Goal: Transaction & Acquisition: Purchase product/service

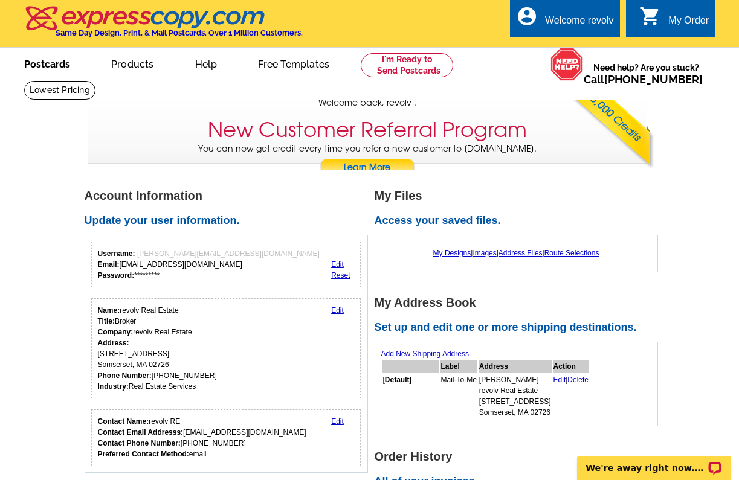
click at [51, 66] on link "Postcards" at bounding box center [47, 63] width 85 height 28
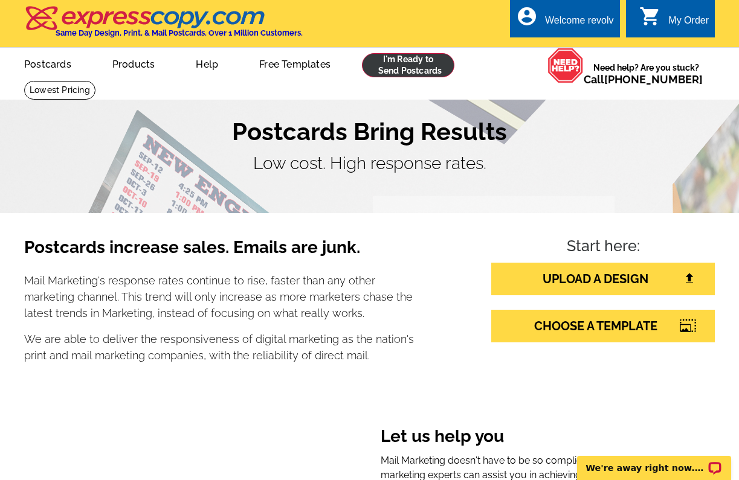
click at [409, 64] on link at bounding box center [408, 65] width 92 height 24
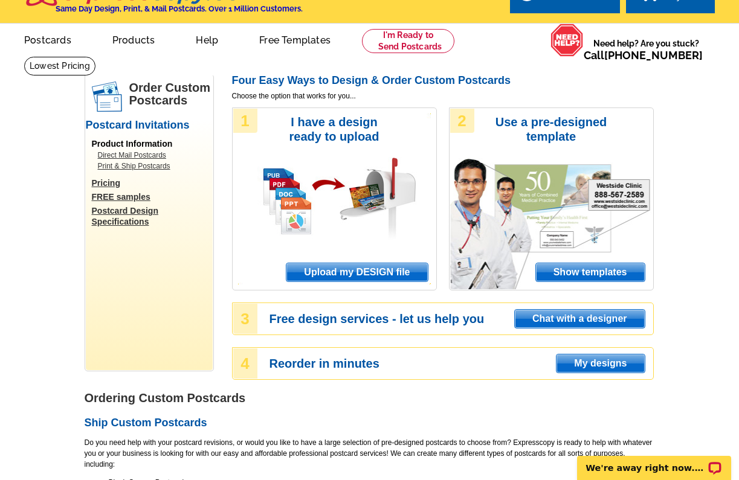
click at [377, 272] on span "Upload my DESIGN file" at bounding box center [356, 273] width 141 height 18
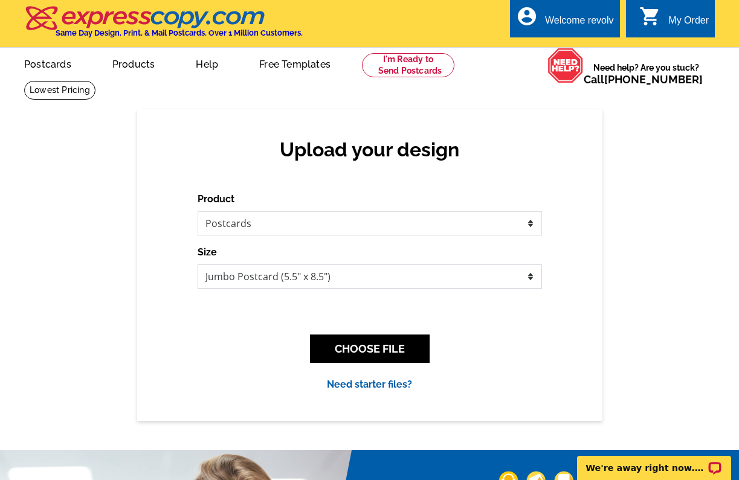
select select "14"
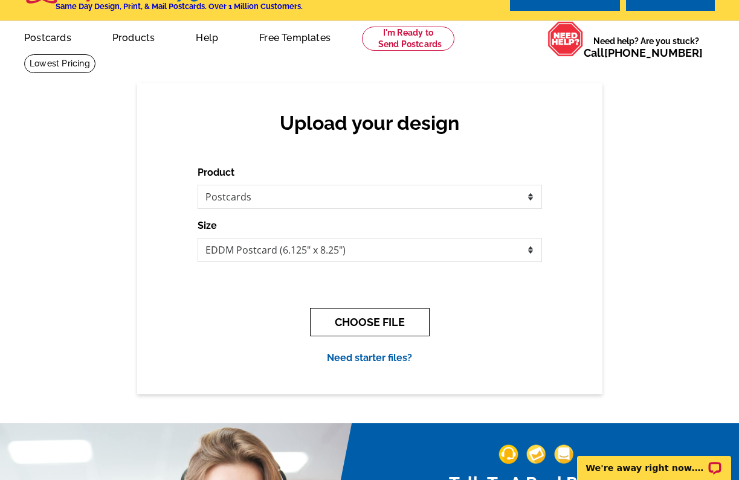
click at [357, 320] on button "CHOOSE FILE" at bounding box center [370, 322] width 120 height 28
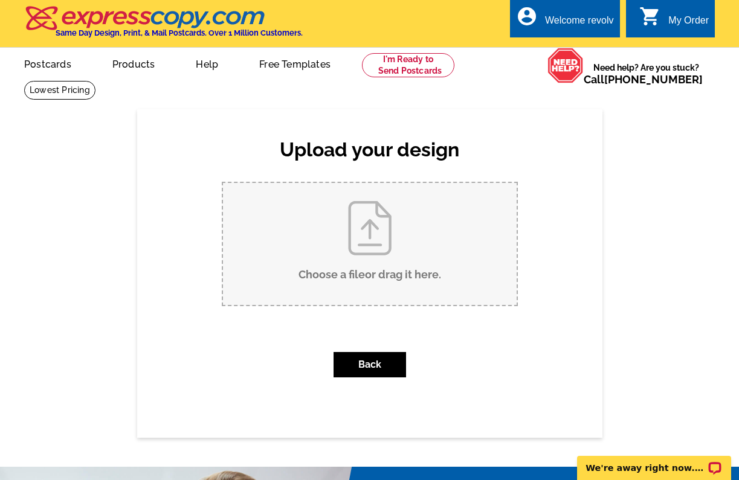
click at [334, 249] on input "Choose a file or drag it here ." at bounding box center [370, 244] width 294 height 122
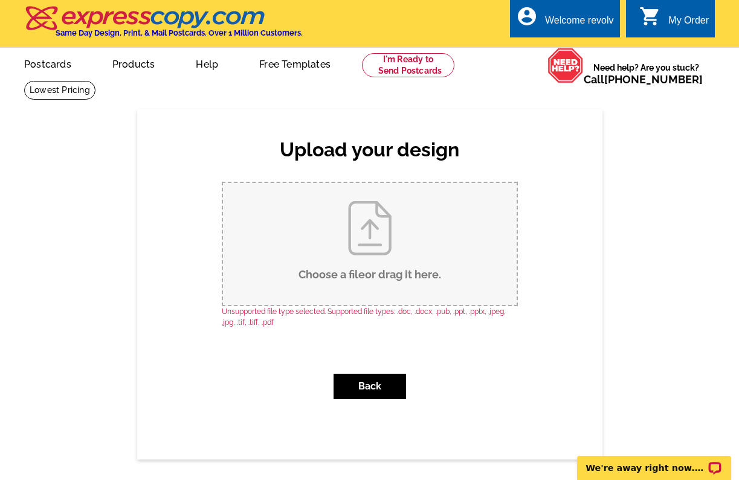
click at [325, 241] on input "Choose a file or drag it here ." at bounding box center [370, 244] width 294 height 122
type input "C:\fakepath\Copy of EXPRESS COPY MAILER TEMPLATE.pdf"
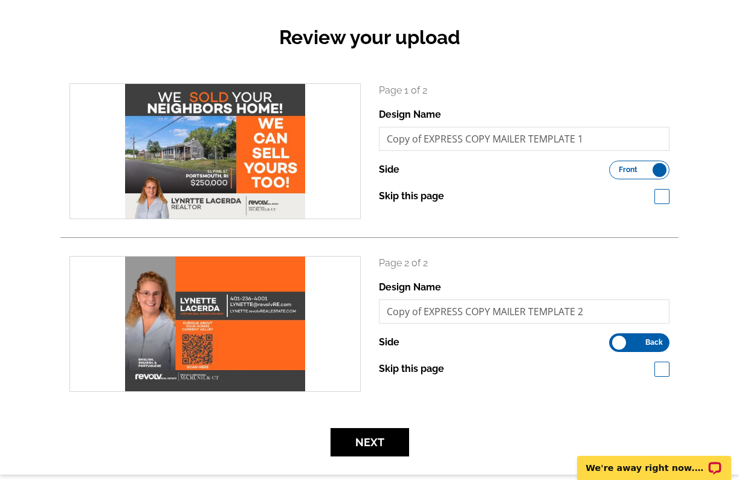
scroll to position [117, 0]
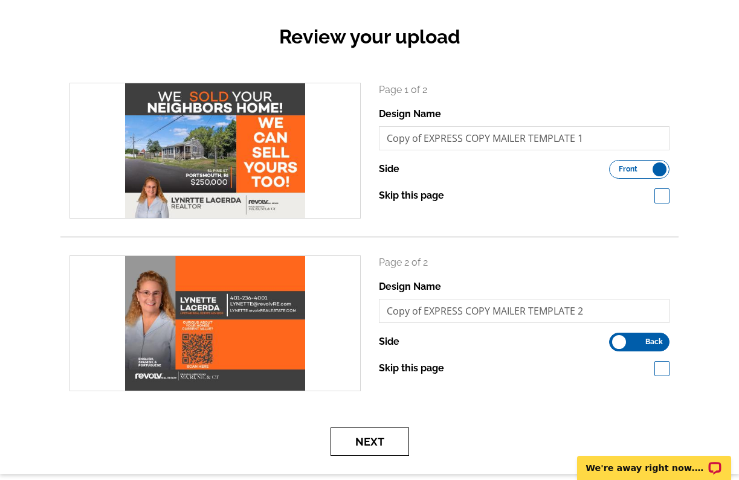
click at [364, 452] on button "Next" at bounding box center [370, 442] width 79 height 28
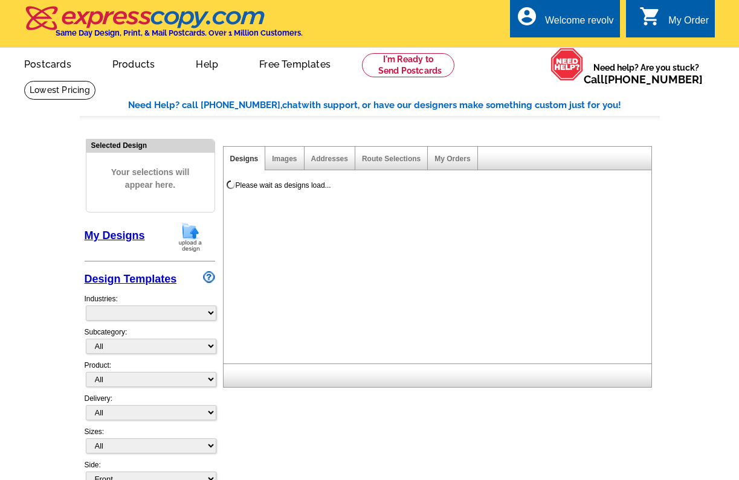
select select "785"
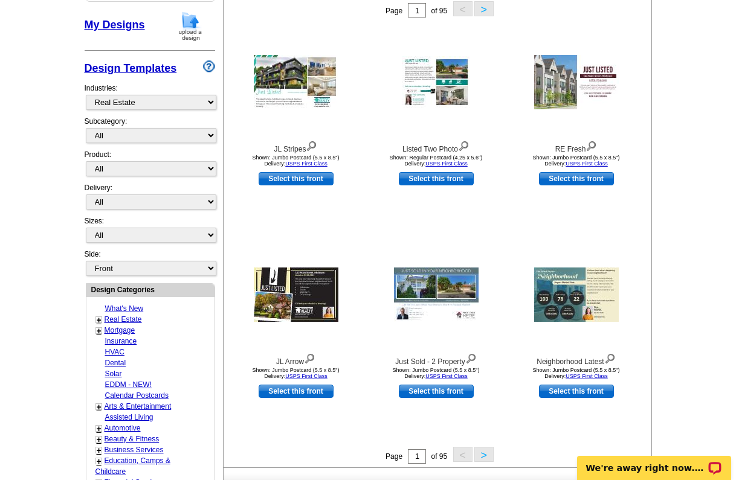
scroll to position [45, 0]
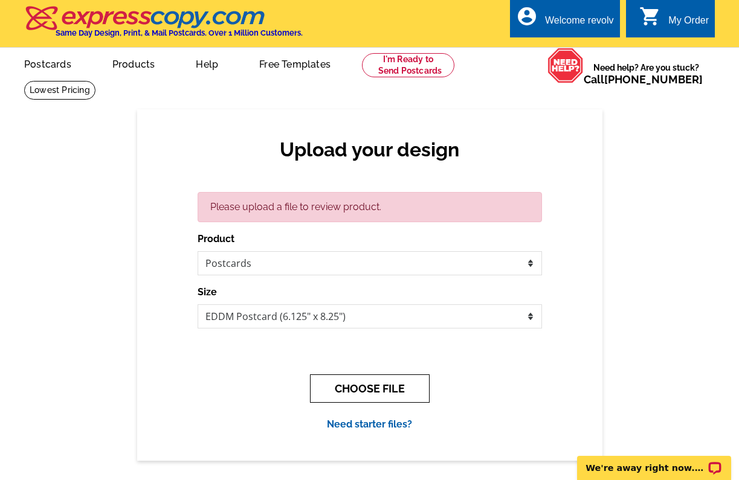
click at [370, 386] on button "CHOOSE FILE" at bounding box center [370, 389] width 120 height 28
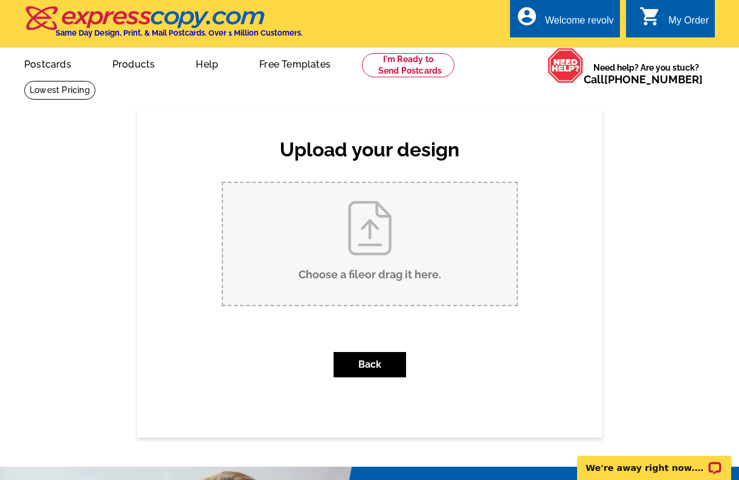
click at [365, 247] on input "Choose a file or drag it here ." at bounding box center [370, 244] width 294 height 122
type input "C:\fakepath\Copy of EXPRESS COPY MAILER TEMPLATE.pdf"
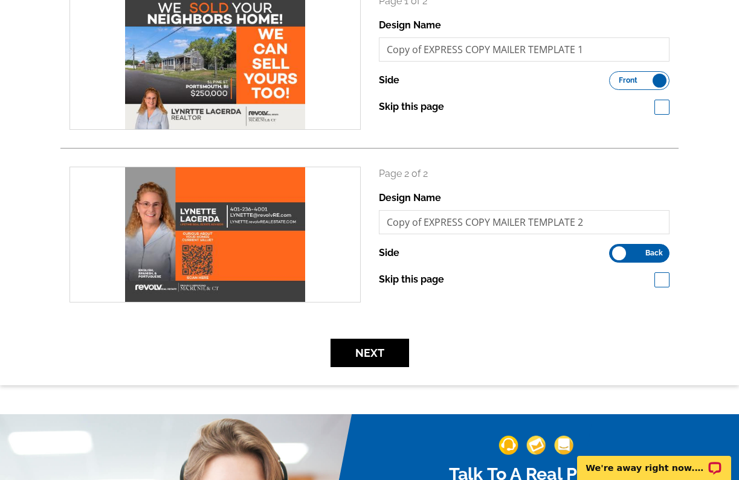
scroll to position [329, 0]
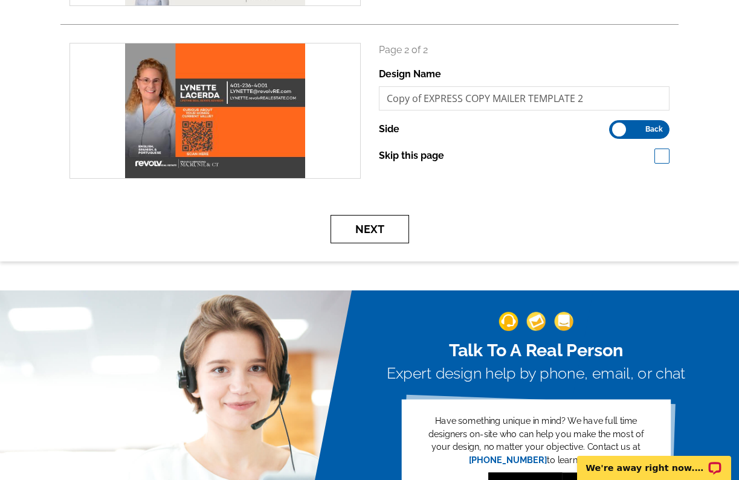
click at [366, 233] on button "Next" at bounding box center [370, 229] width 79 height 28
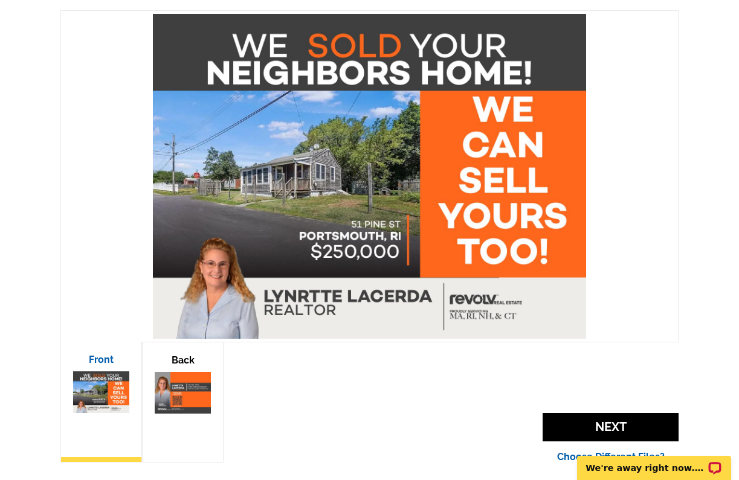
scroll to position [190, 0]
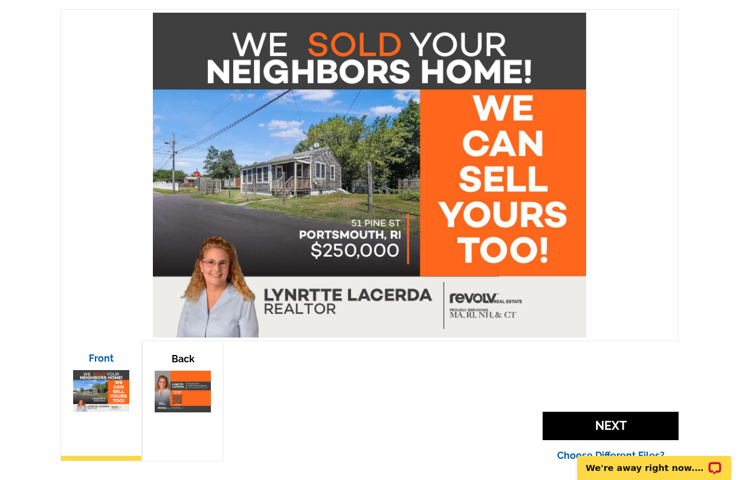
click at [204, 371] on img at bounding box center [183, 392] width 56 height 42
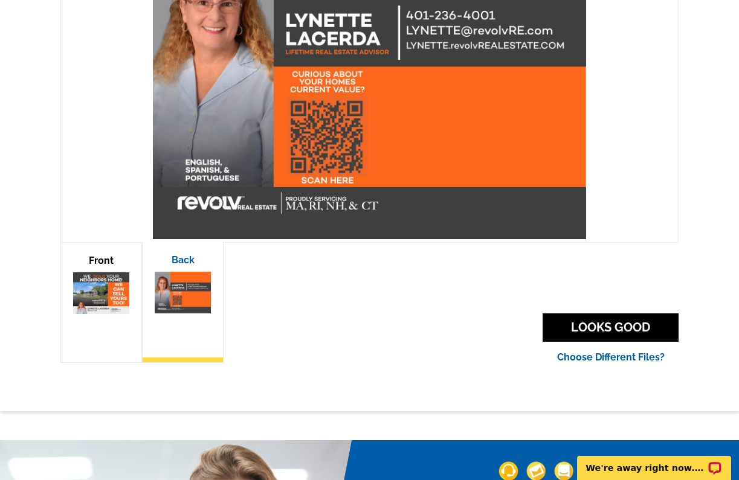
scroll to position [329, 0]
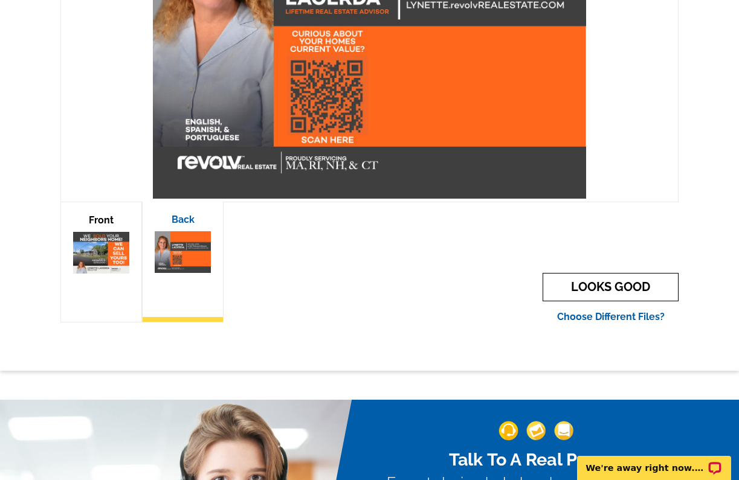
click at [582, 285] on link "LOOKS GOOD" at bounding box center [611, 287] width 136 height 28
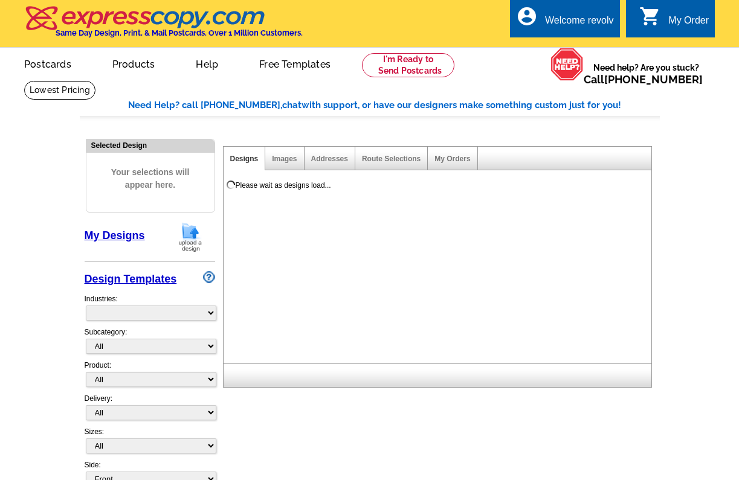
select select "785"
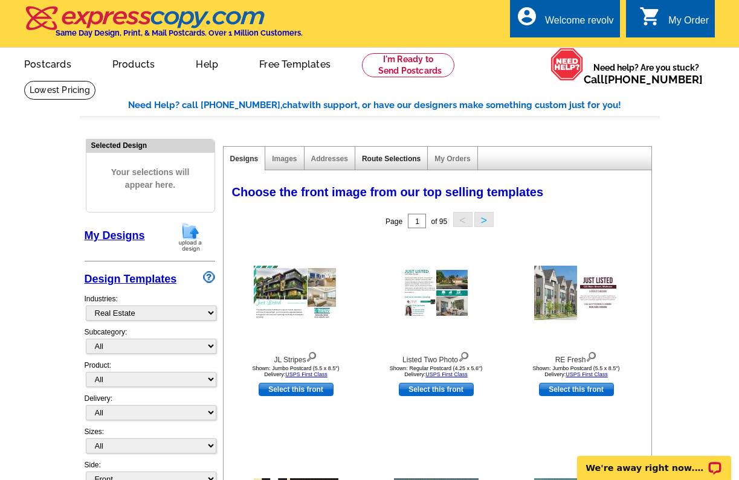
click at [404, 160] on link "Route Selections" at bounding box center [391, 159] width 59 height 8
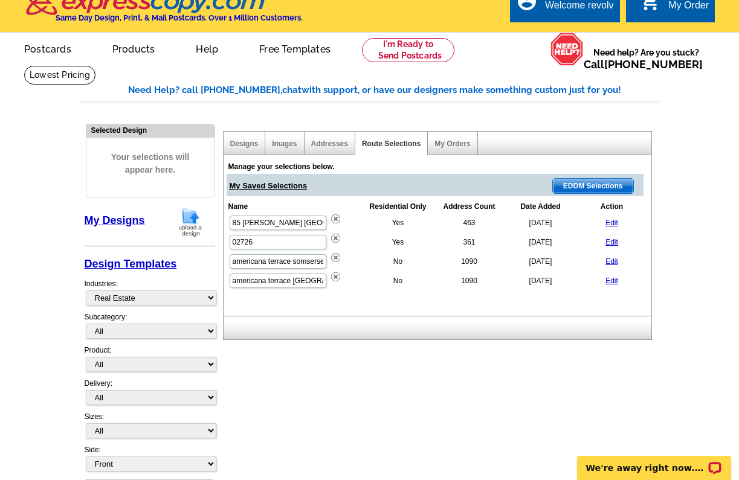
scroll to position [15, 0]
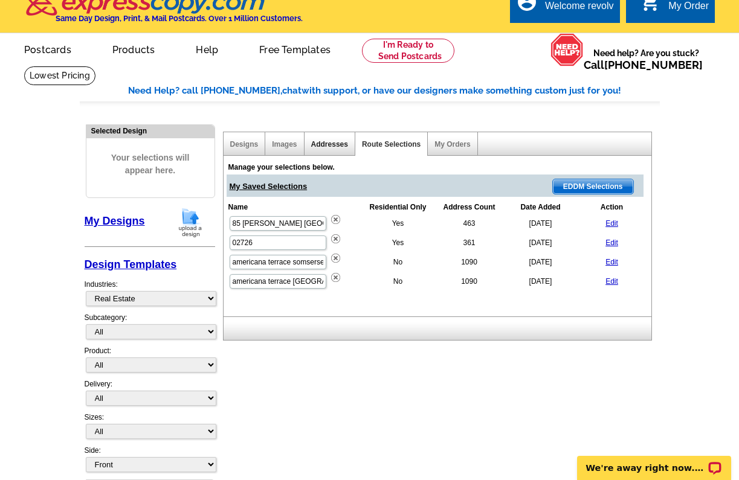
click at [322, 140] on link "Addresses" at bounding box center [329, 144] width 37 height 8
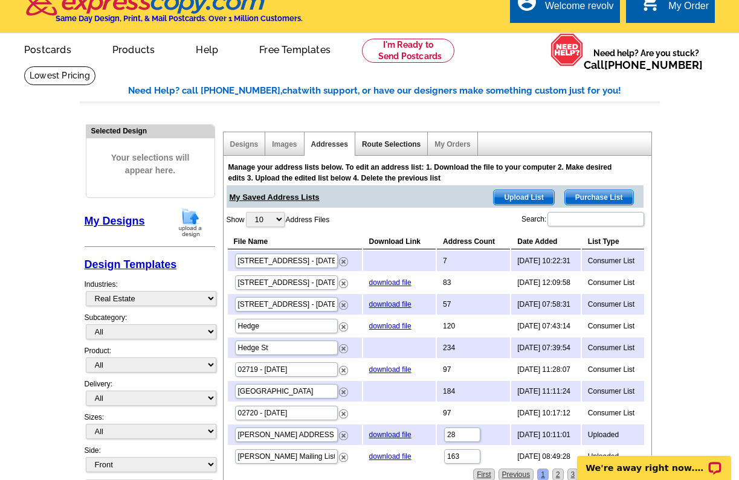
click at [377, 146] on link "Route Selections" at bounding box center [391, 144] width 59 height 8
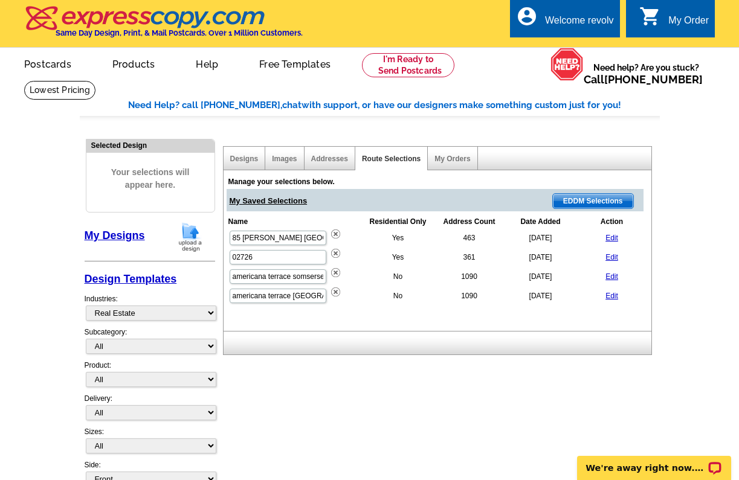
scroll to position [0, 0]
click at [251, 157] on link "Designs" at bounding box center [244, 159] width 28 height 8
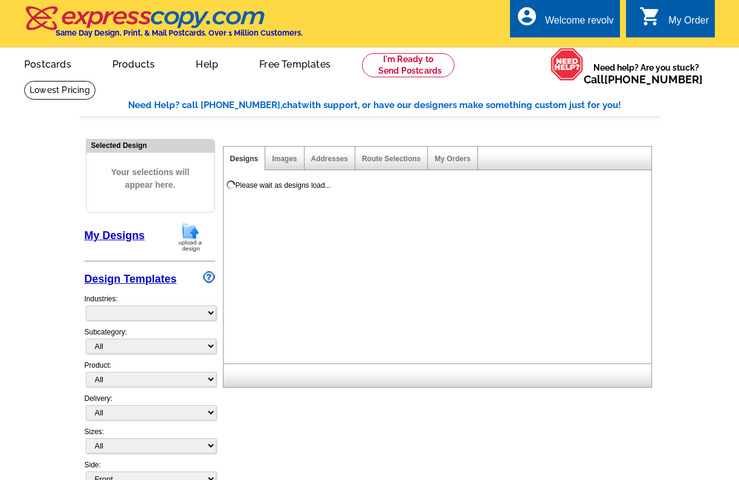
select select "785"
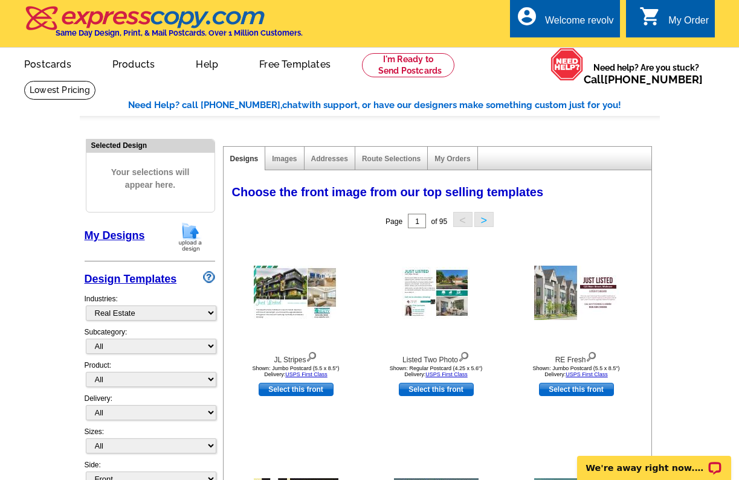
click at [146, 177] on span "Your selections will appear here." at bounding box center [150, 179] width 110 height 50
click at [461, 152] on div "My Orders" at bounding box center [453, 159] width 50 height 24
click at [399, 164] on div "Route Selections" at bounding box center [391, 159] width 73 height 24
click at [401, 155] on link "Route Selections" at bounding box center [391, 159] width 59 height 8
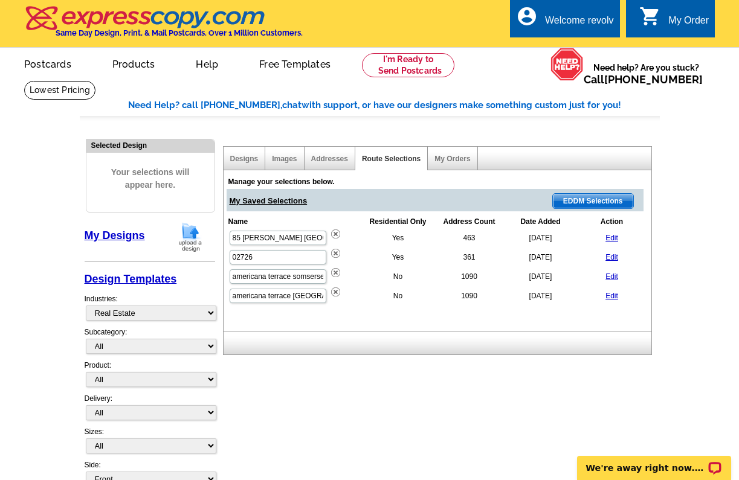
click at [583, 196] on span "EDDM Selections" at bounding box center [593, 201] width 80 height 15
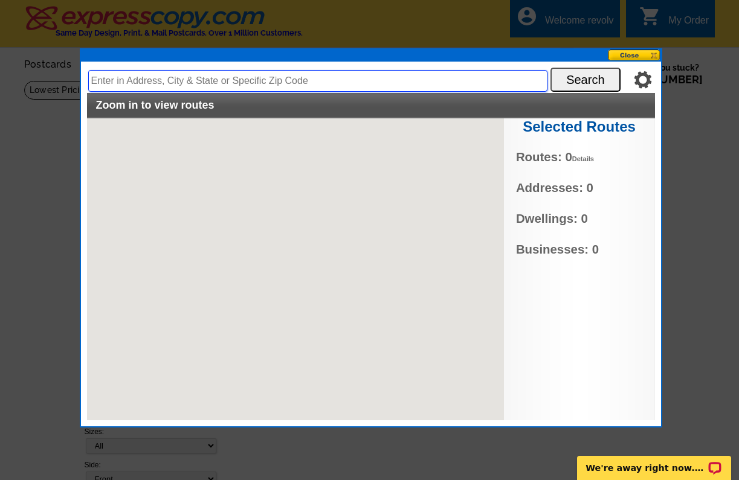
click at [213, 83] on input "text" at bounding box center [317, 81] width 459 height 22
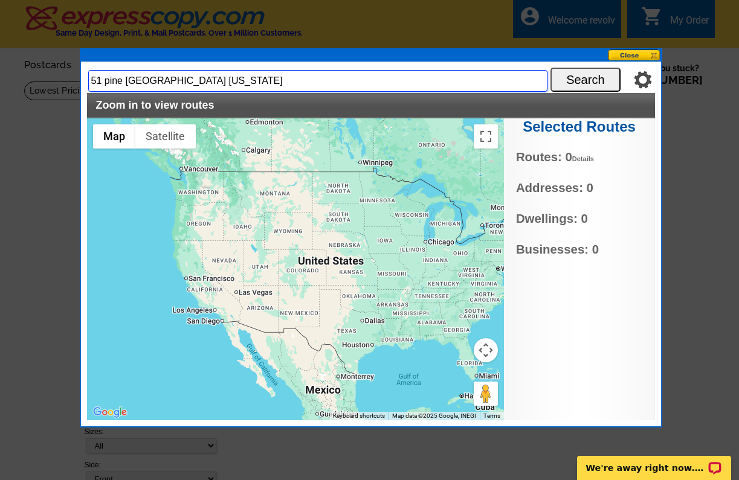
type input "51 pine Portsmouth Rhode Island"
click at [581, 83] on button "Search" at bounding box center [586, 80] width 70 height 24
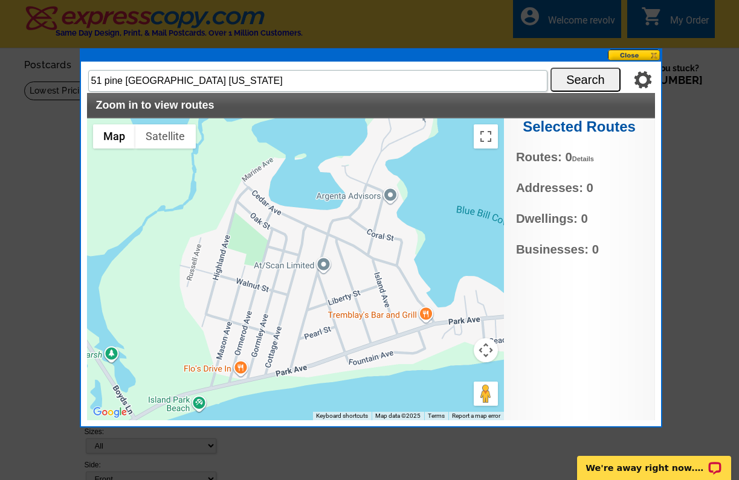
drag, startPoint x: 253, startPoint y: 355, endPoint x: 265, endPoint y: 334, distance: 23.5
click at [265, 334] on div at bounding box center [295, 269] width 417 height 302
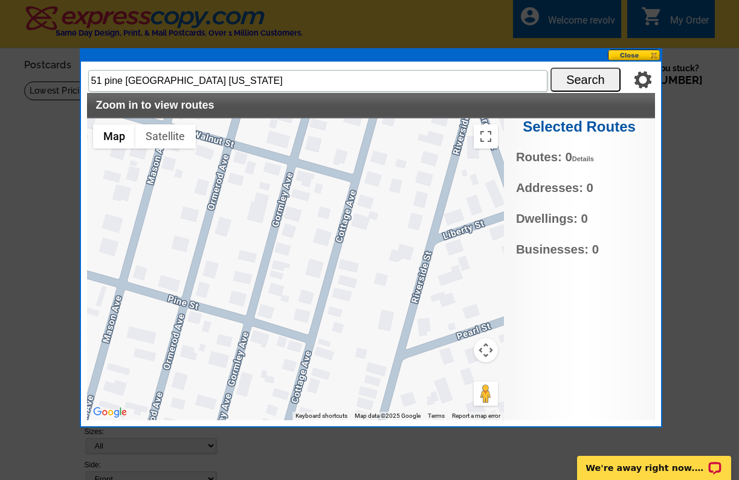
click at [219, 320] on div at bounding box center [295, 269] width 417 height 302
click at [221, 314] on div at bounding box center [295, 269] width 417 height 302
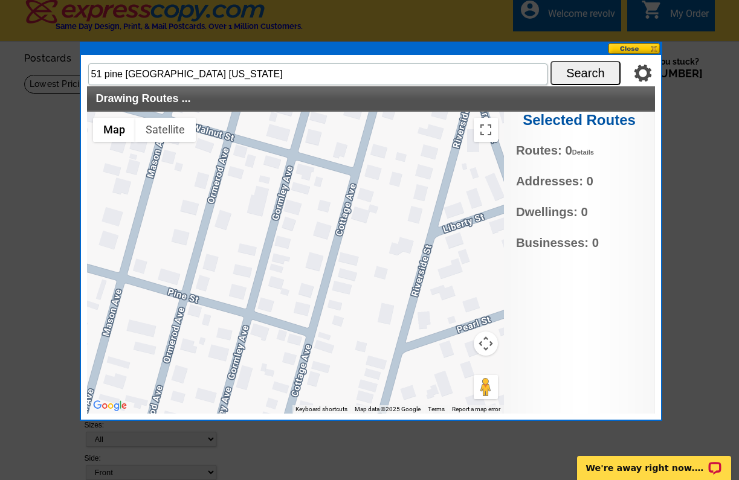
scroll to position [21, 0]
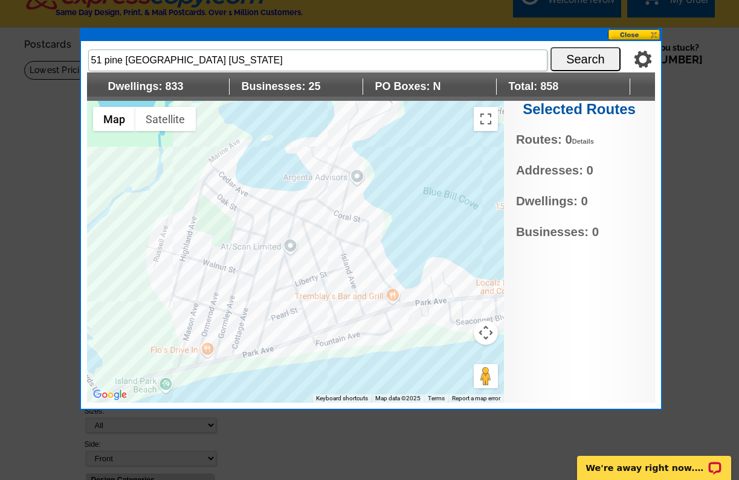
click at [195, 309] on div at bounding box center [295, 252] width 417 height 302
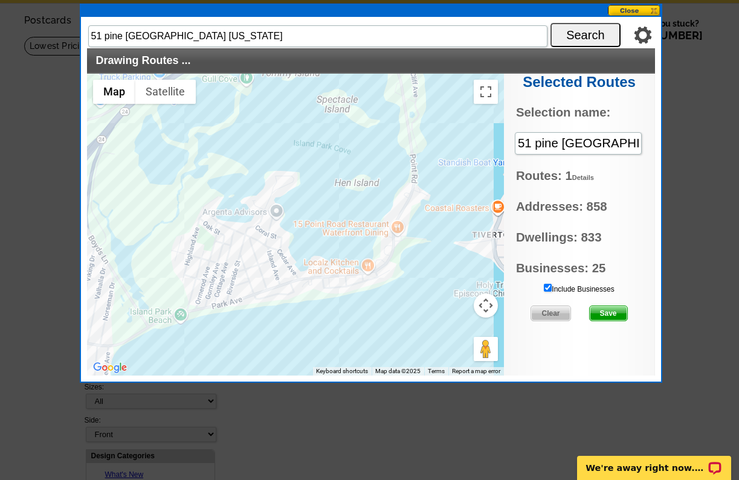
scroll to position [45, 0]
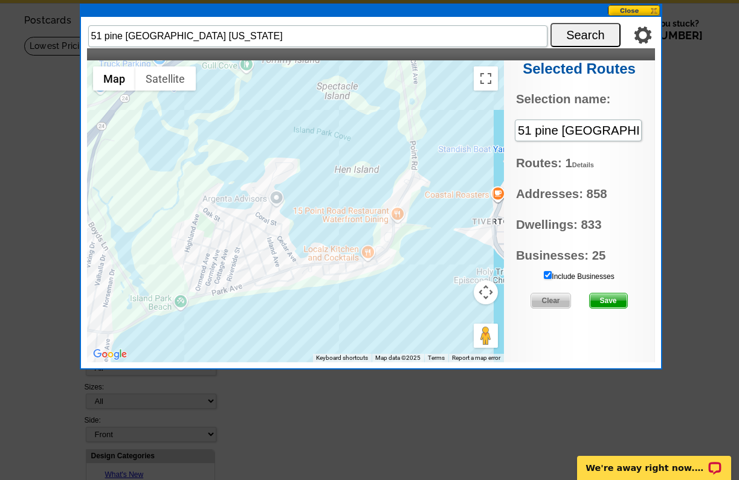
click at [548, 274] on input "Include Businesses" at bounding box center [548, 275] width 8 height 8
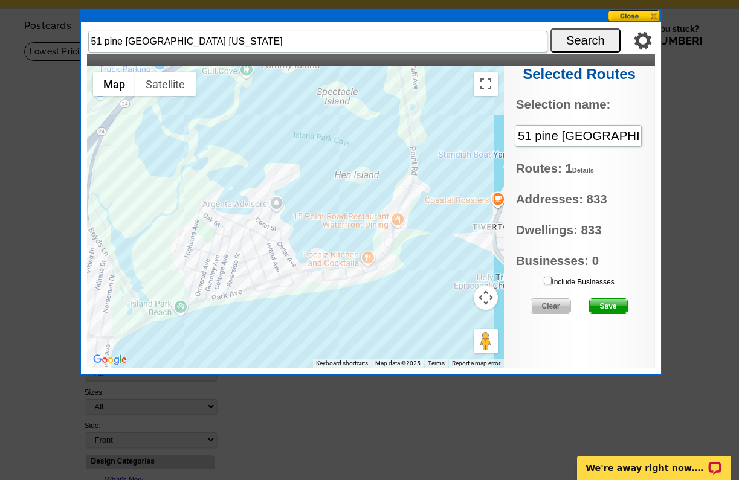
scroll to position [37, 0]
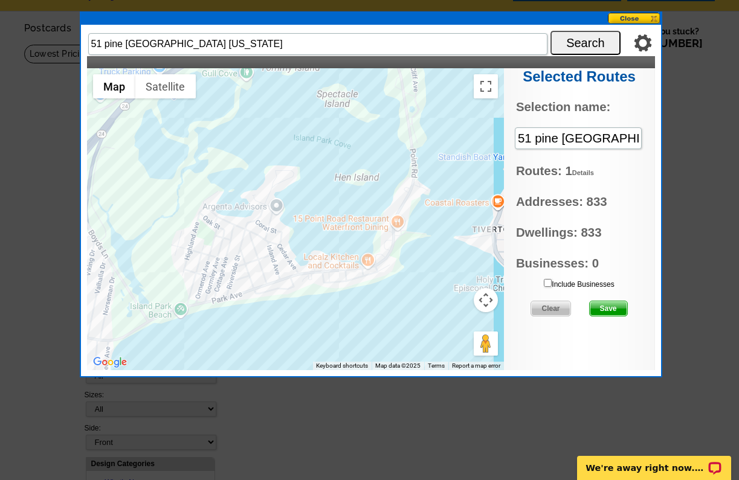
click at [642, 45] on img at bounding box center [643, 43] width 18 height 18
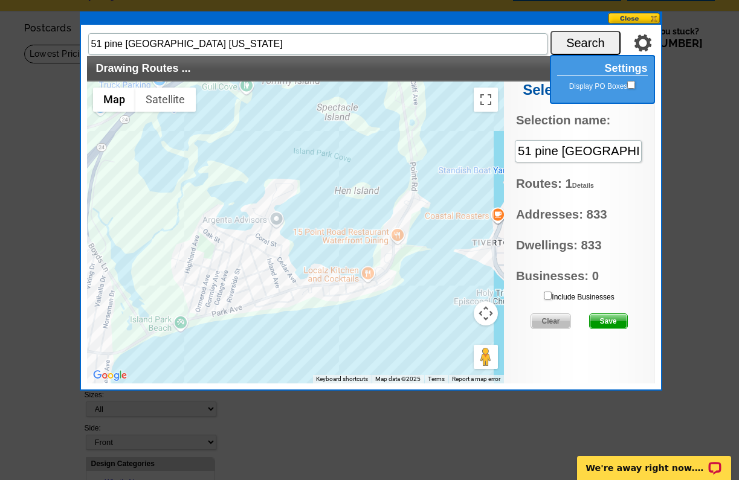
click at [630, 225] on div "Selected Routes Selection name: 51 pine Portsmouth Rhode Island Routes: 1 Detai…" at bounding box center [579, 233] width 151 height 302
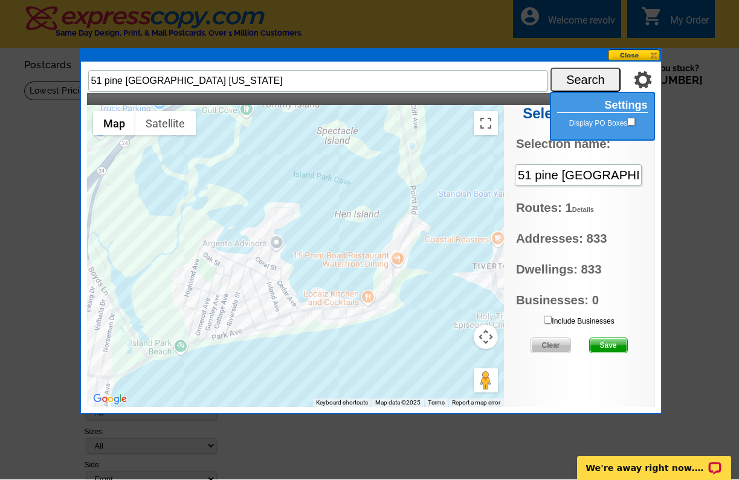
scroll to position [0, 0]
click at [610, 345] on span "Save" at bounding box center [608, 345] width 37 height 15
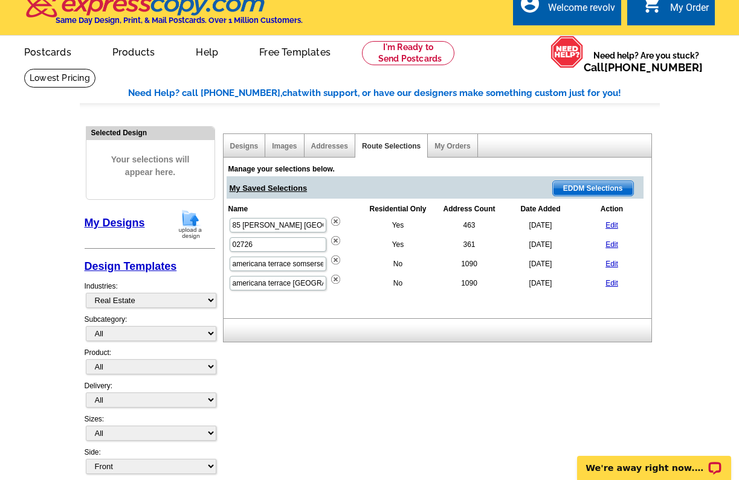
scroll to position [13, 0]
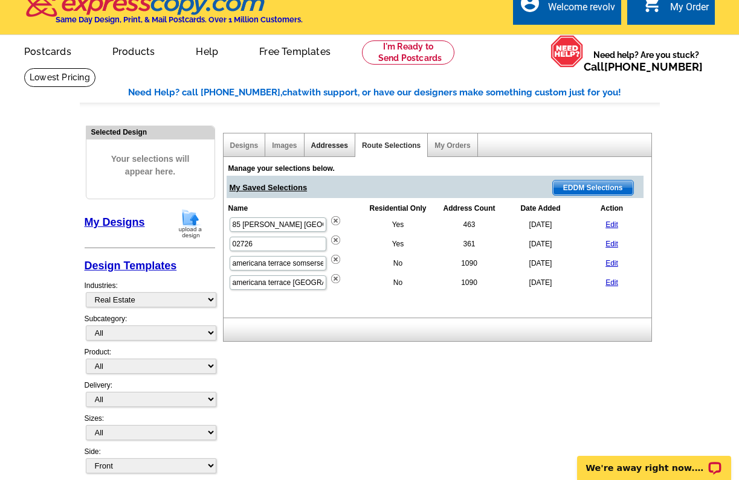
click at [328, 145] on link "Addresses" at bounding box center [329, 145] width 37 height 8
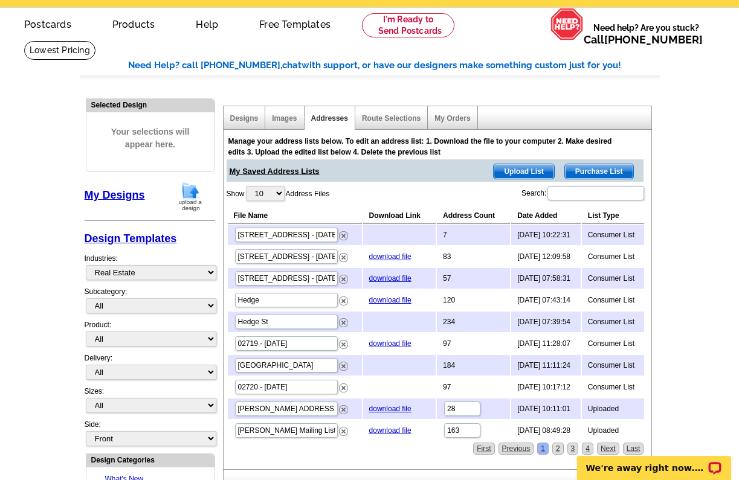
scroll to position [42, 0]
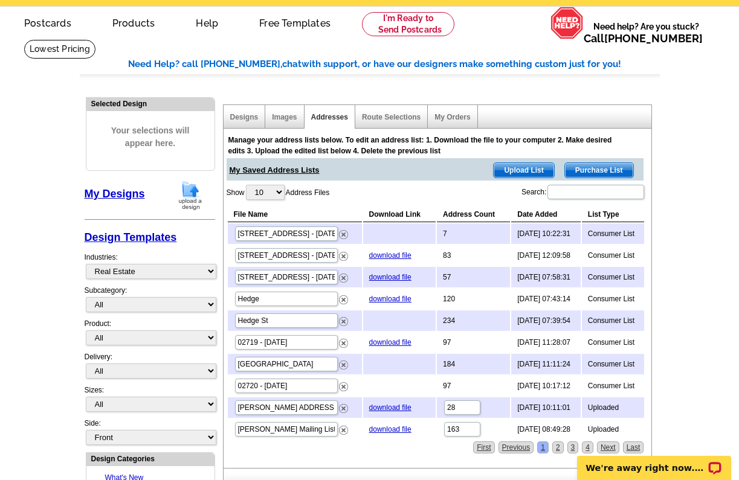
click at [605, 170] on span "Purchase List" at bounding box center [599, 170] width 68 height 15
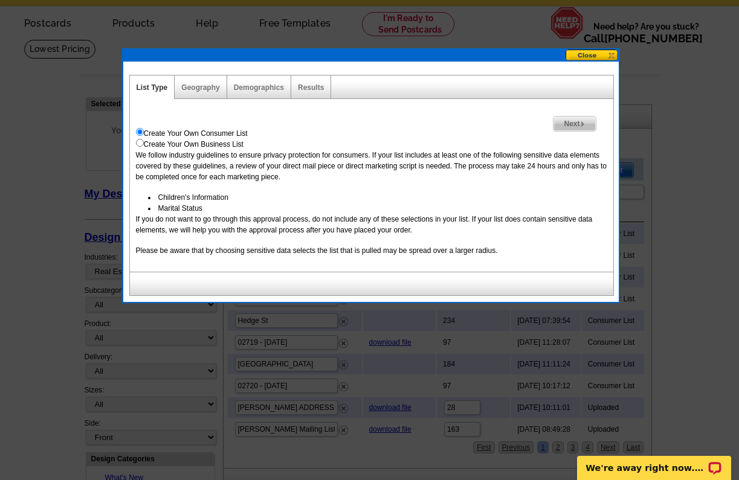
click at [571, 127] on span "Next" at bounding box center [575, 124] width 42 height 15
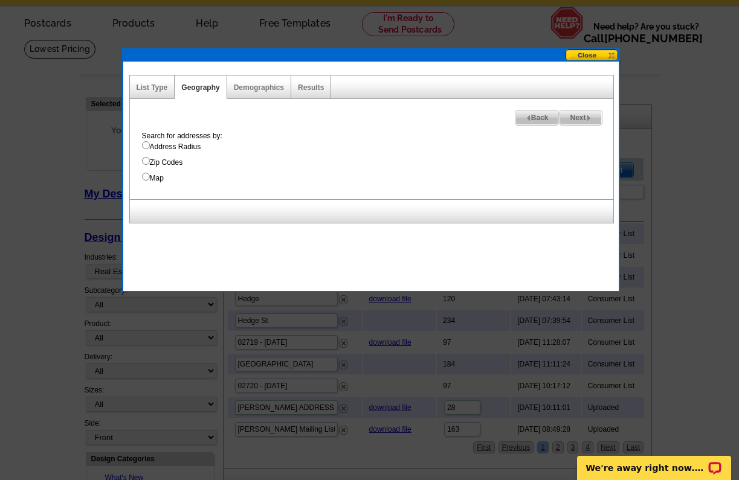
click at [144, 147] on input "Address Radius" at bounding box center [146, 145] width 8 height 8
radio input "true"
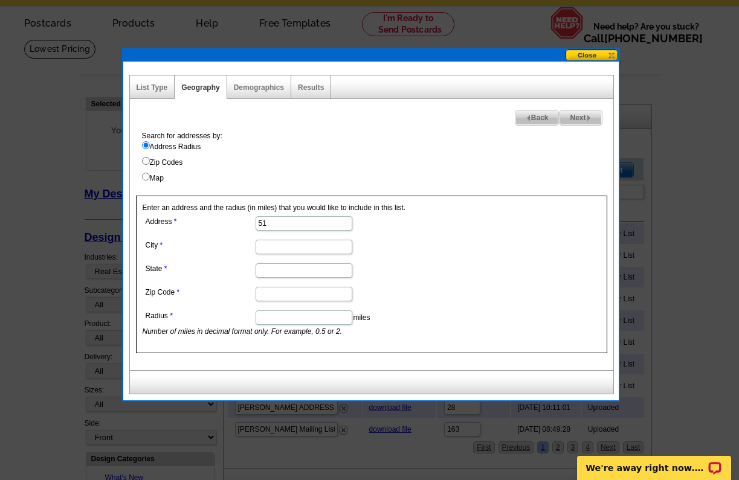
scroll to position [0, 0]
click at [308, 218] on input "51" at bounding box center [304, 223] width 97 height 15
click at [310, 222] on input "51" at bounding box center [304, 223] width 97 height 15
type input "51 pine"
click at [294, 251] on input "City" at bounding box center [304, 247] width 97 height 15
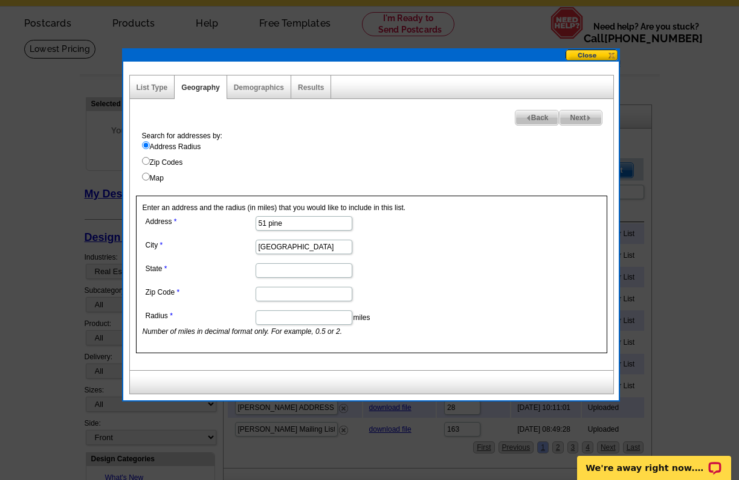
type input "portsmouth"
type input "Rhode island"
type input "02871"
click at [308, 314] on input "Radius" at bounding box center [304, 318] width 97 height 15
type input "1"
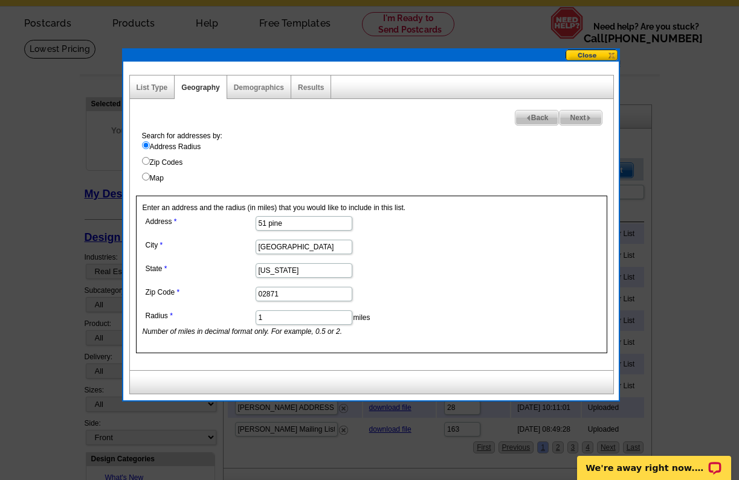
click at [412, 308] on dd "1 miles Number of miles in decimal format only. For example, 0.5 or 2." at bounding box center [304, 323] width 322 height 30
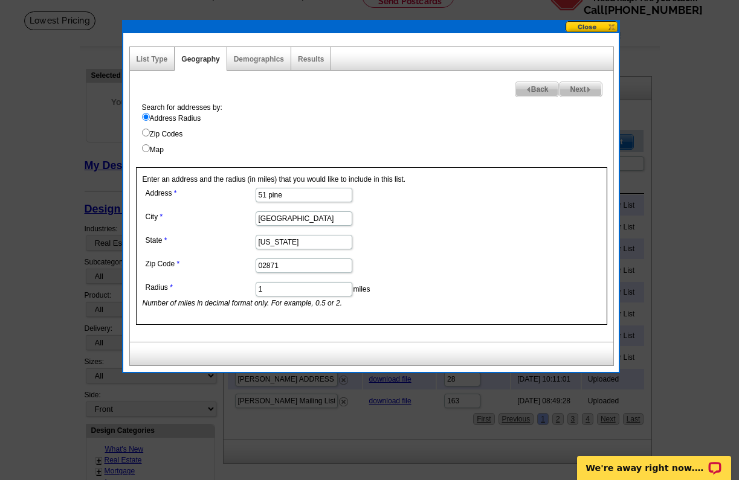
scroll to position [89, 0]
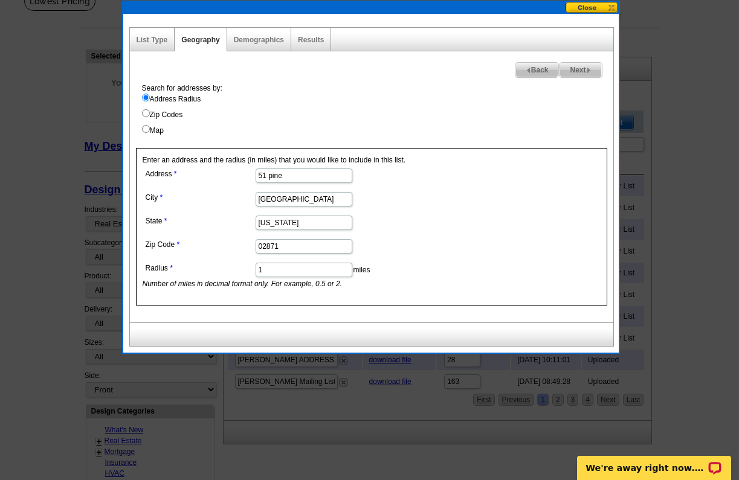
click at [568, 71] on span "Next" at bounding box center [581, 70] width 42 height 15
select select
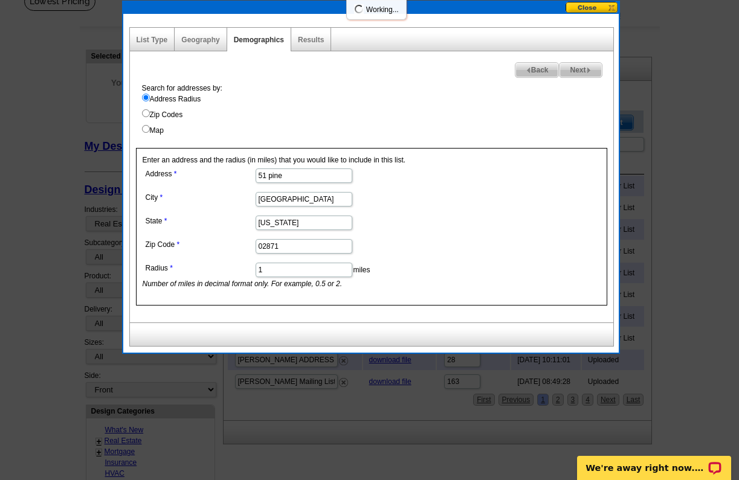
select select
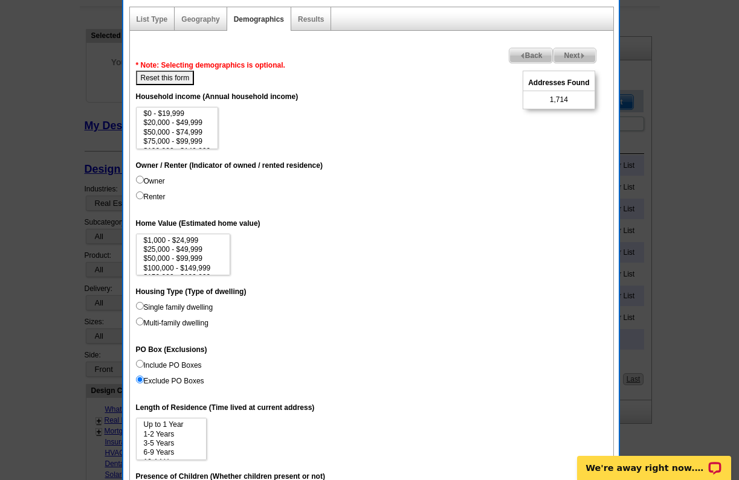
scroll to position [117, 0]
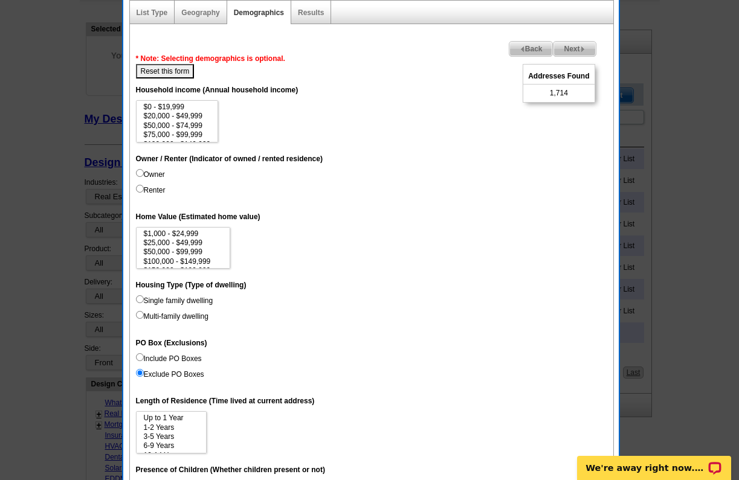
click at [144, 172] on label "Owner" at bounding box center [150, 174] width 29 height 11
click at [144, 172] on input "Owner" at bounding box center [140, 173] width 8 height 8
radio input "true"
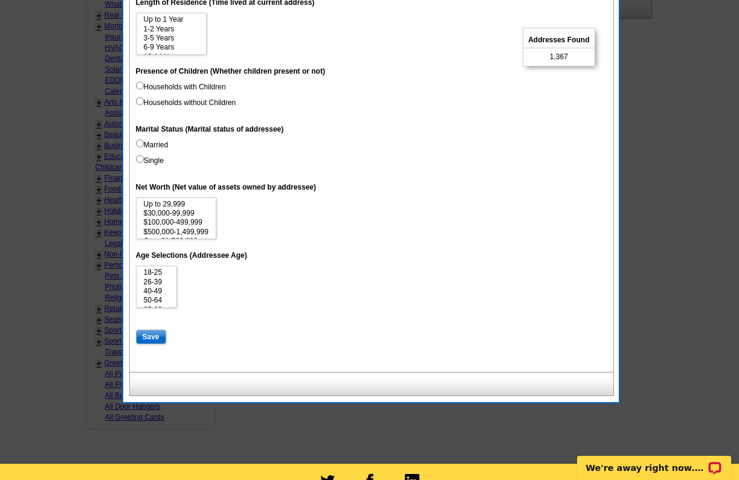
scroll to position [521, 0]
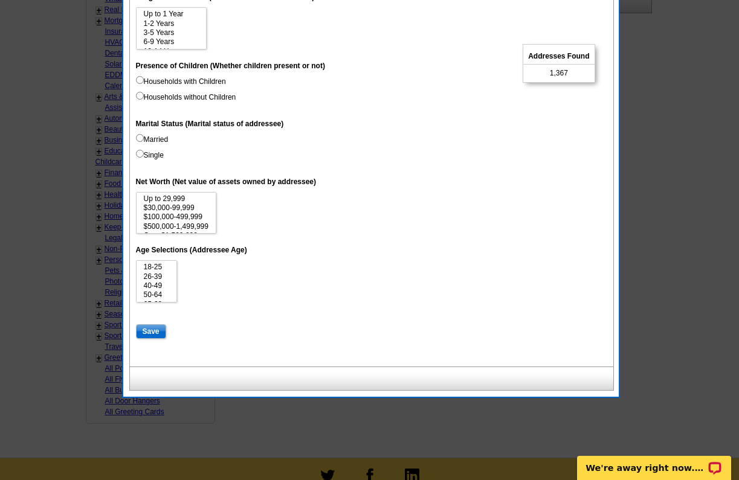
click at [157, 325] on input "Save" at bounding box center [151, 332] width 30 height 15
select select
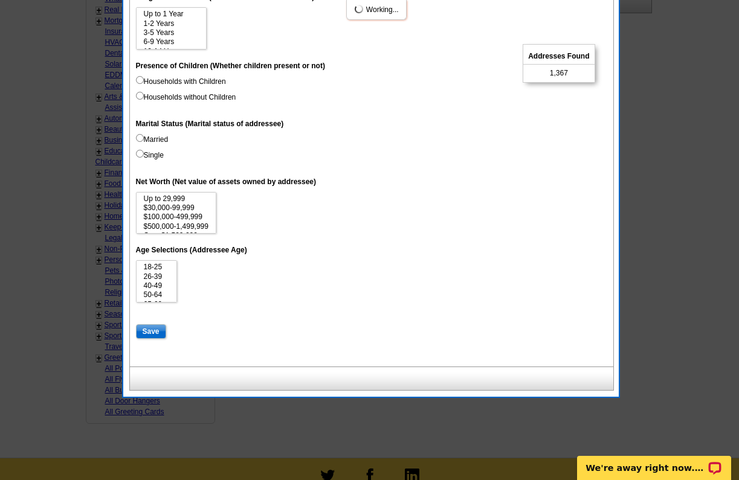
select select
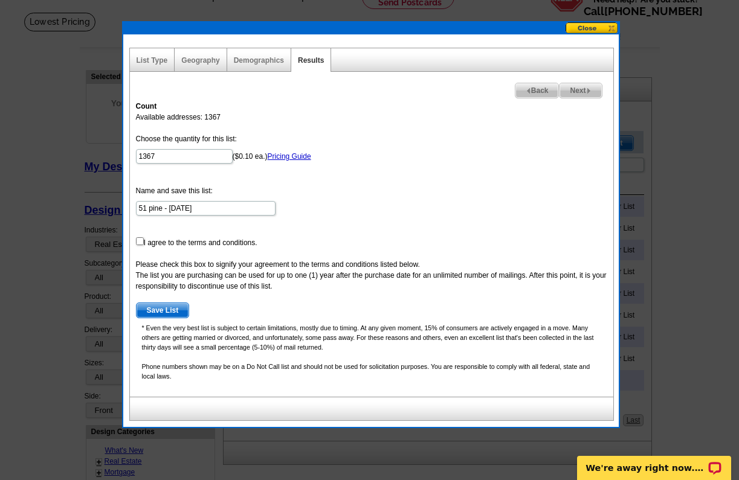
scroll to position [0, 0]
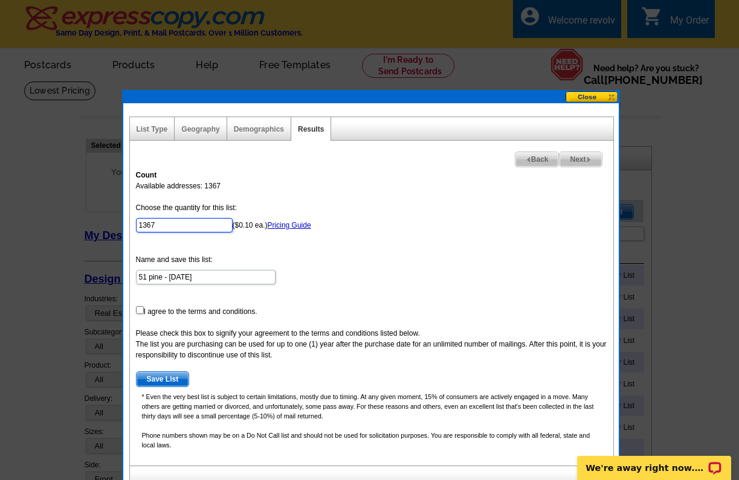
click at [184, 224] on input "1367" at bounding box center [184, 225] width 97 height 15
type input "400"
click at [375, 248] on form "Choose the quantity for this list: 400 ($0.10 ea.) Pricing Guide Name and save …" at bounding box center [371, 294] width 471 height 185
click at [279, 227] on link "Pricing Guide" at bounding box center [290, 225] width 44 height 8
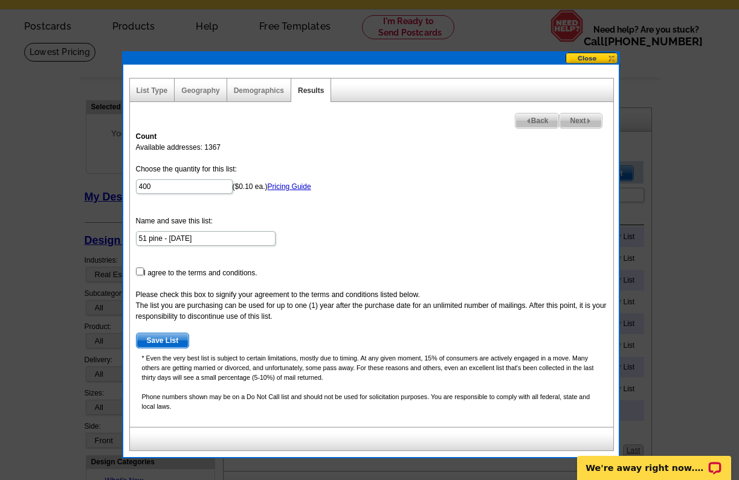
scroll to position [41, 0]
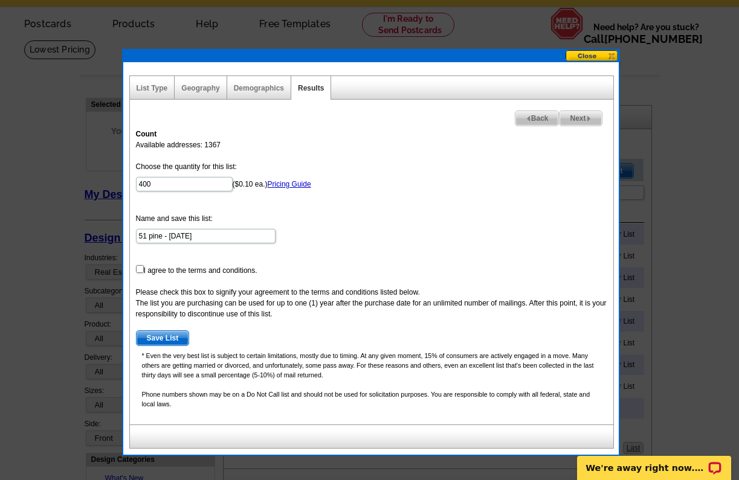
click at [143, 272] on form "Choose the quantity for this list: 400 ($0.10 ea.) Pricing Guide Name and save …" at bounding box center [371, 253] width 471 height 185
click at [138, 272] on input "checkbox" at bounding box center [140, 269] width 8 height 8
checkbox input "true"
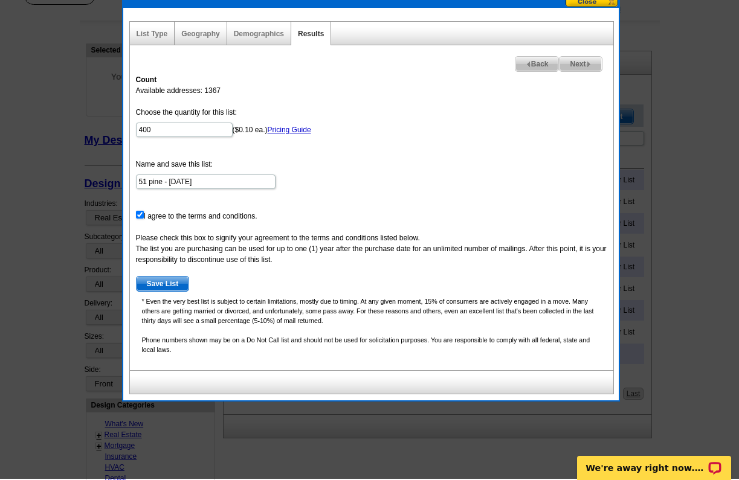
scroll to position [94, 0]
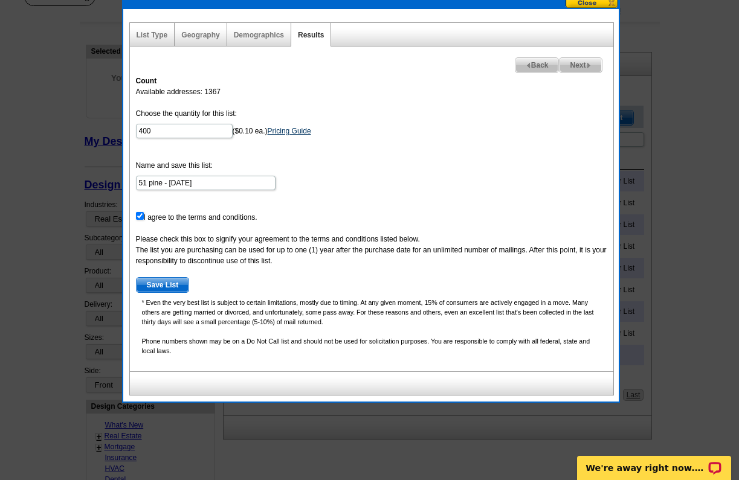
click at [279, 132] on link "Pricing Guide" at bounding box center [290, 131] width 44 height 8
